Goal: Browse casually

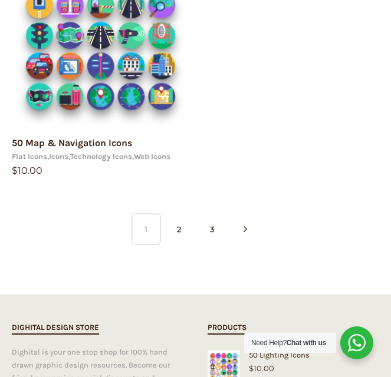
scroll to position [1591, 0]
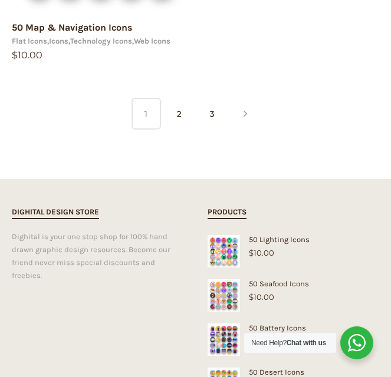
click at [246, 119] on icon at bounding box center [245, 113] width 4 height 29
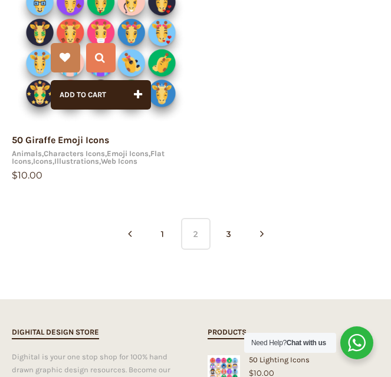
scroll to position [1496, 0]
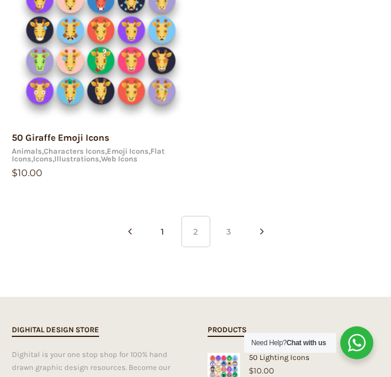
click at [220, 221] on link "3" at bounding box center [228, 232] width 29 height 32
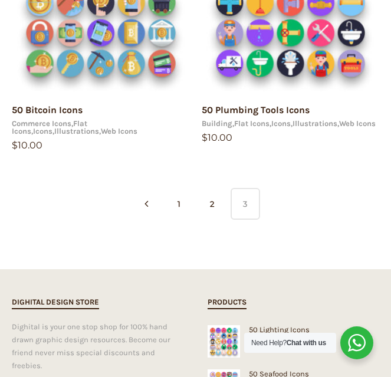
scroll to position [1087, 0]
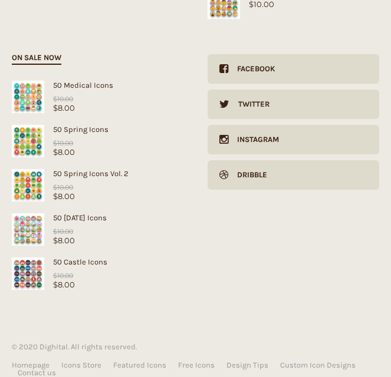
scroll to position [3980, 0]
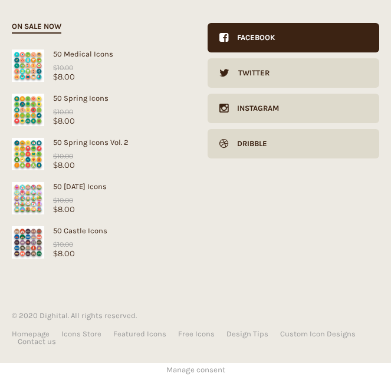
click at [286, 44] on link "Facebook" at bounding box center [293, 37] width 172 height 29
